Goal: Information Seeking & Learning: Learn about a topic

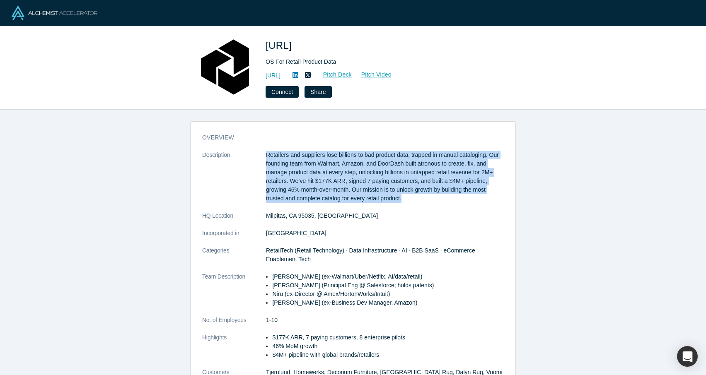
drag, startPoint x: 264, startPoint y: 153, endPoint x: 412, endPoint y: 204, distance: 156.5
click at [412, 204] on dl "Description Retailers and suppliers lose billions to bad product data, trapped …" at bounding box center [353, 273] width 302 height 244
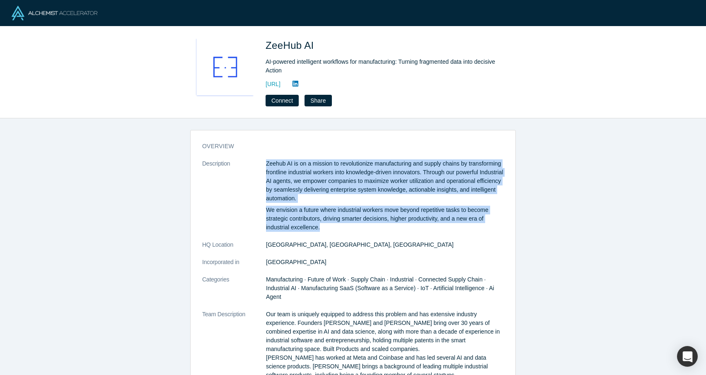
drag, startPoint x: 327, startPoint y: 228, endPoint x: 260, endPoint y: 161, distance: 94.7
click at [260, 161] on dl "Description Zeehub AI is on a mission to revolutionize manufacturing and supply…" at bounding box center [353, 292] width 302 height 264
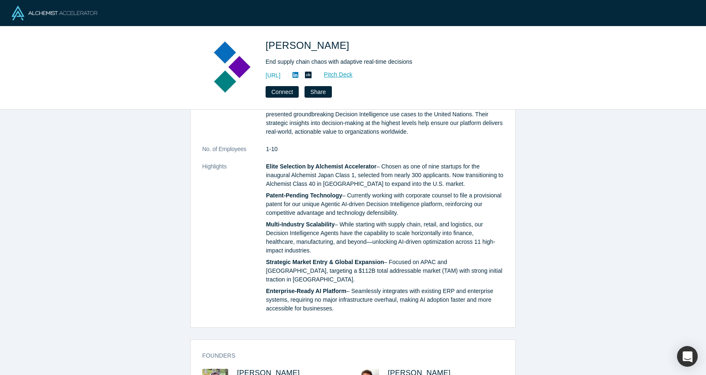
scroll to position [504, 0]
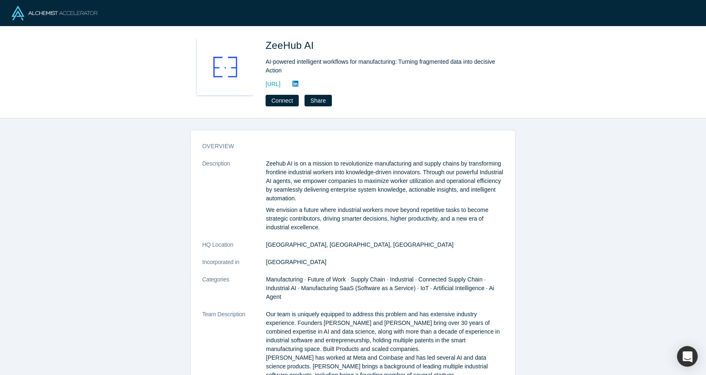
scroll to position [150, 0]
